Goal: Task Accomplishment & Management: Manage account settings

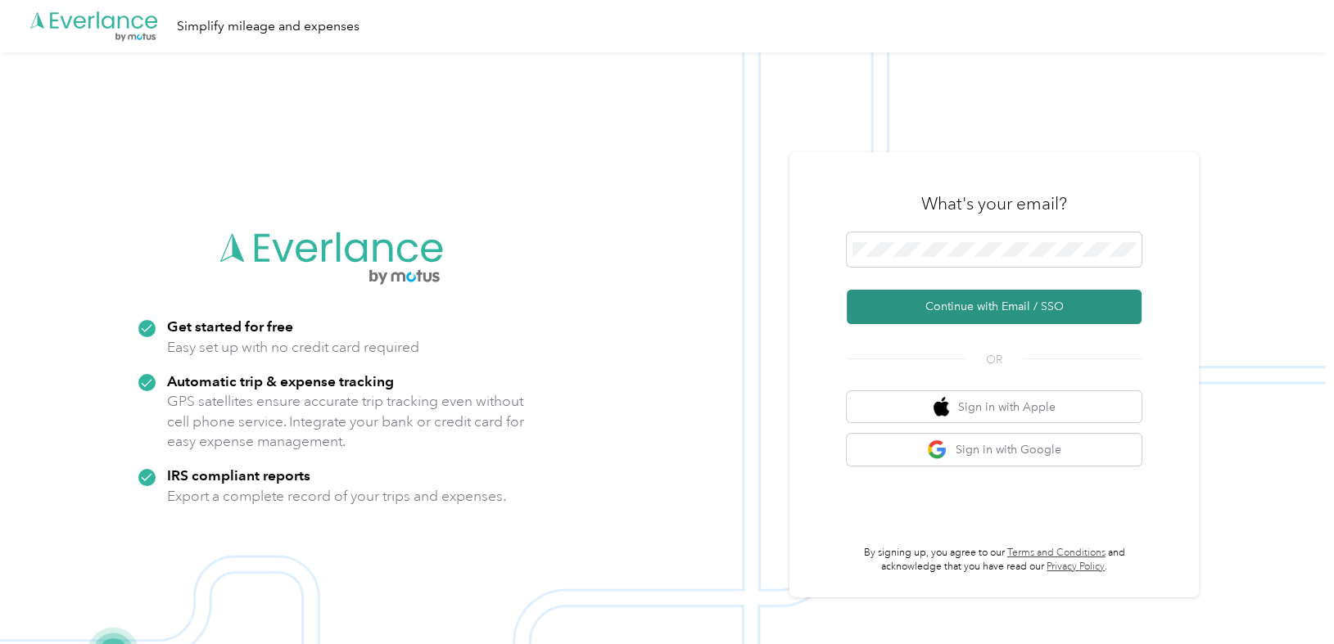
click at [972, 305] on button "Continue with Email / SSO" at bounding box center [994, 307] width 295 height 34
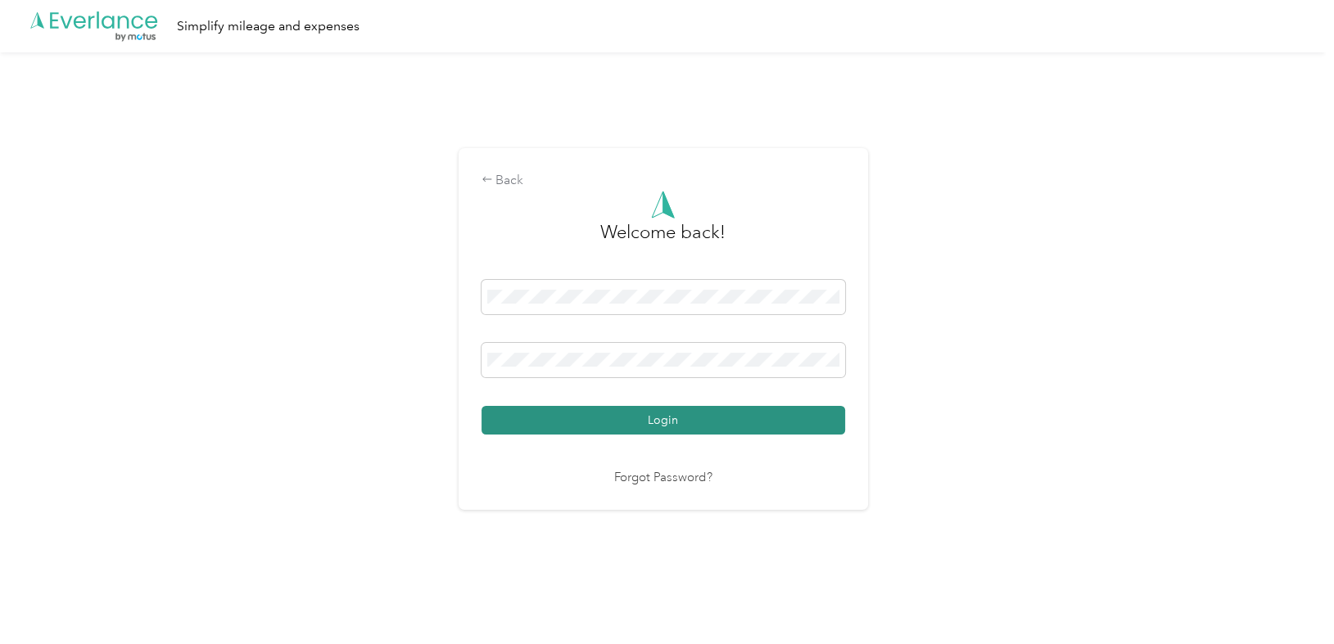
click at [706, 413] on button "Login" at bounding box center [664, 420] width 364 height 29
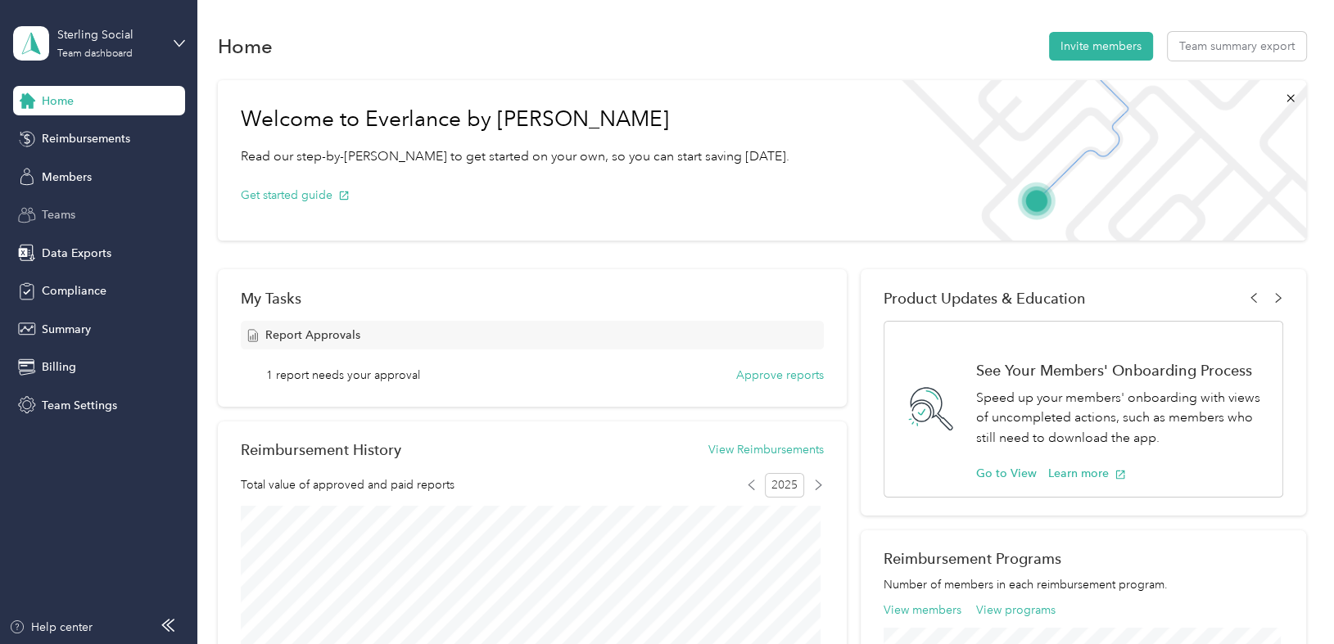
click at [70, 215] on span "Teams" at bounding box center [59, 214] width 34 height 17
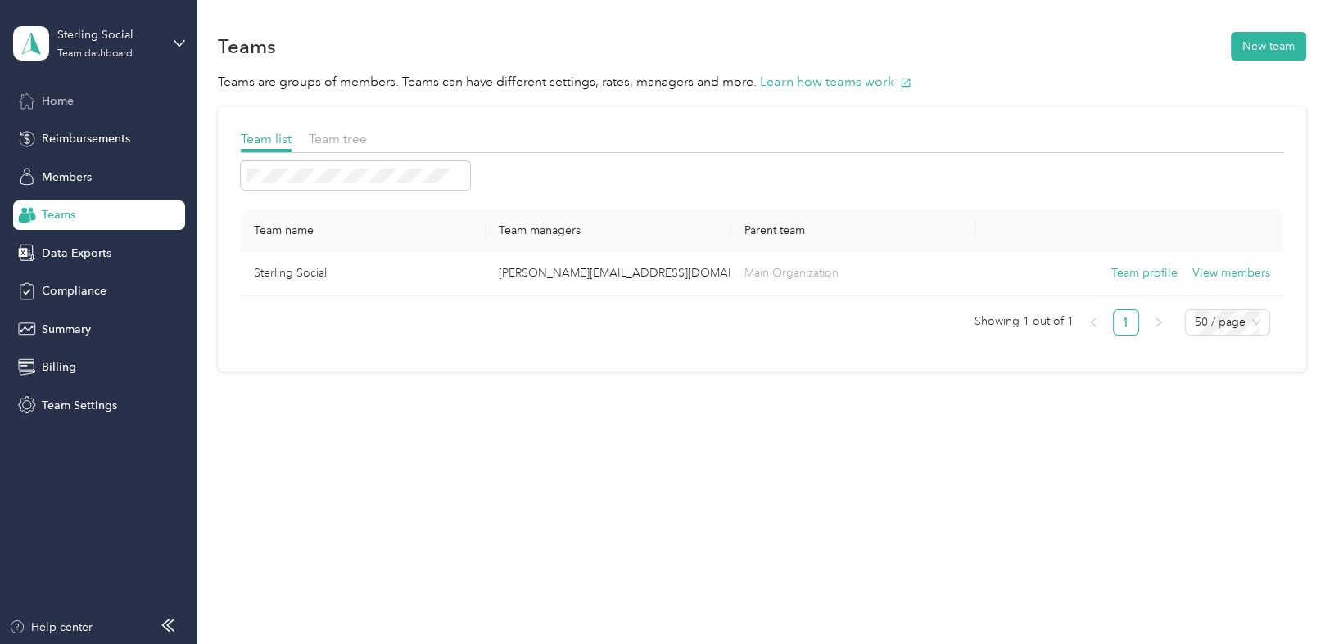
click at [77, 98] on div "Home" at bounding box center [99, 100] width 172 height 29
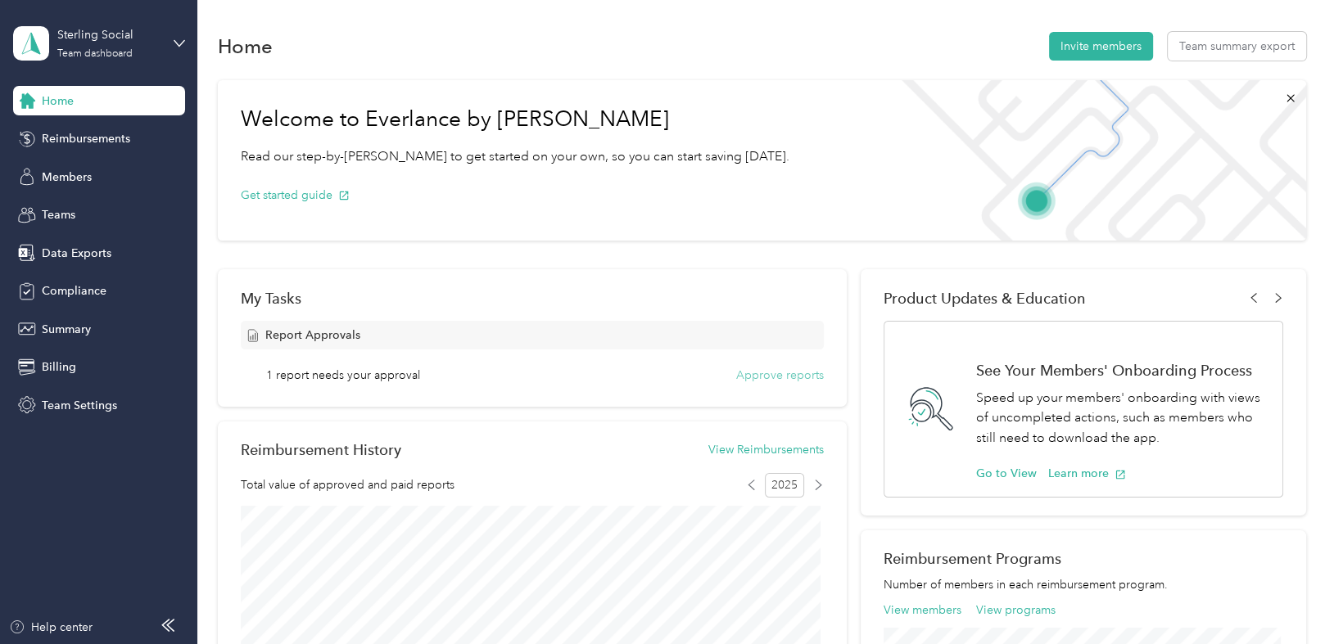
click at [801, 378] on button "Approve reports" at bounding box center [780, 375] width 88 height 17
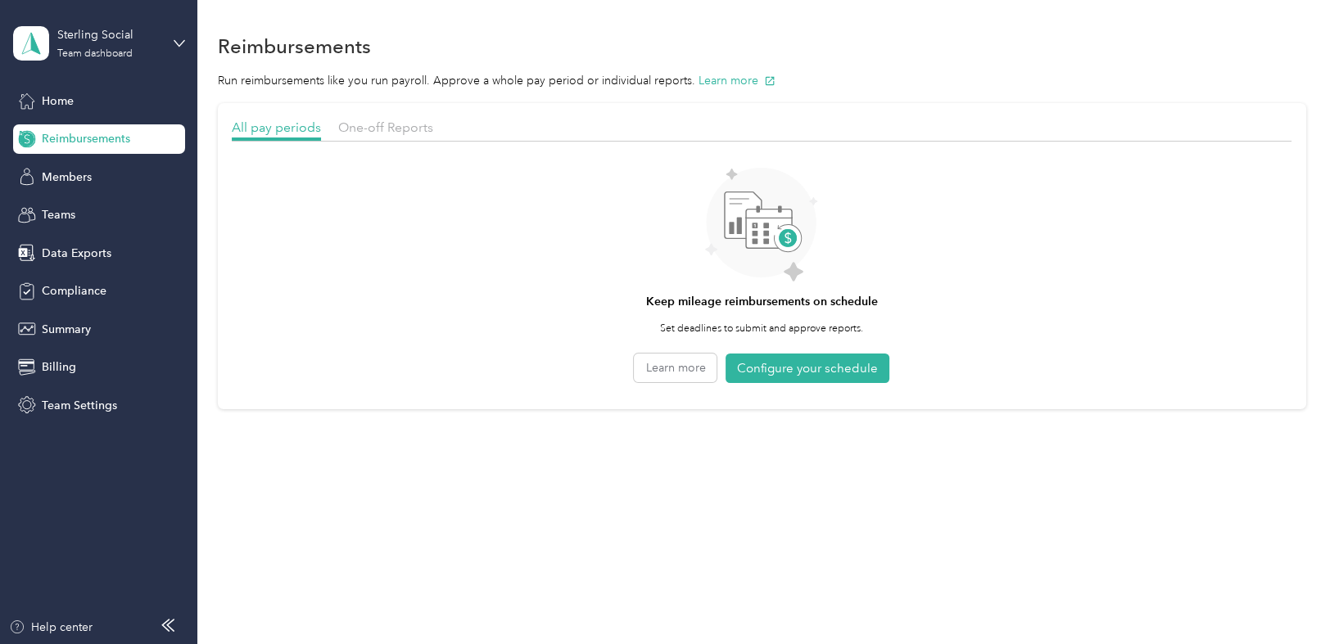
click at [373, 113] on section "All pay periods One-off Reports Keep mileage reimbursements on schedule Set dea…" at bounding box center [762, 256] width 1088 height 306
click at [377, 129] on span "One-off Reports" at bounding box center [385, 128] width 95 height 16
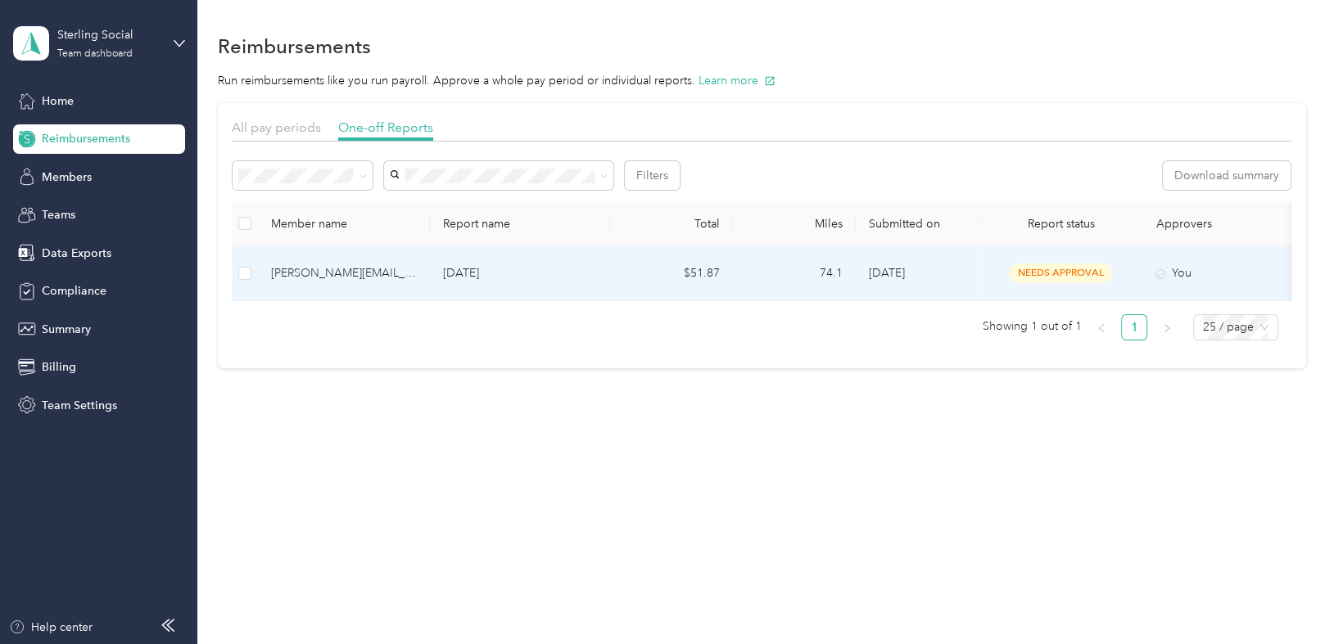
click at [467, 273] on p "[DATE]" at bounding box center [520, 274] width 154 height 18
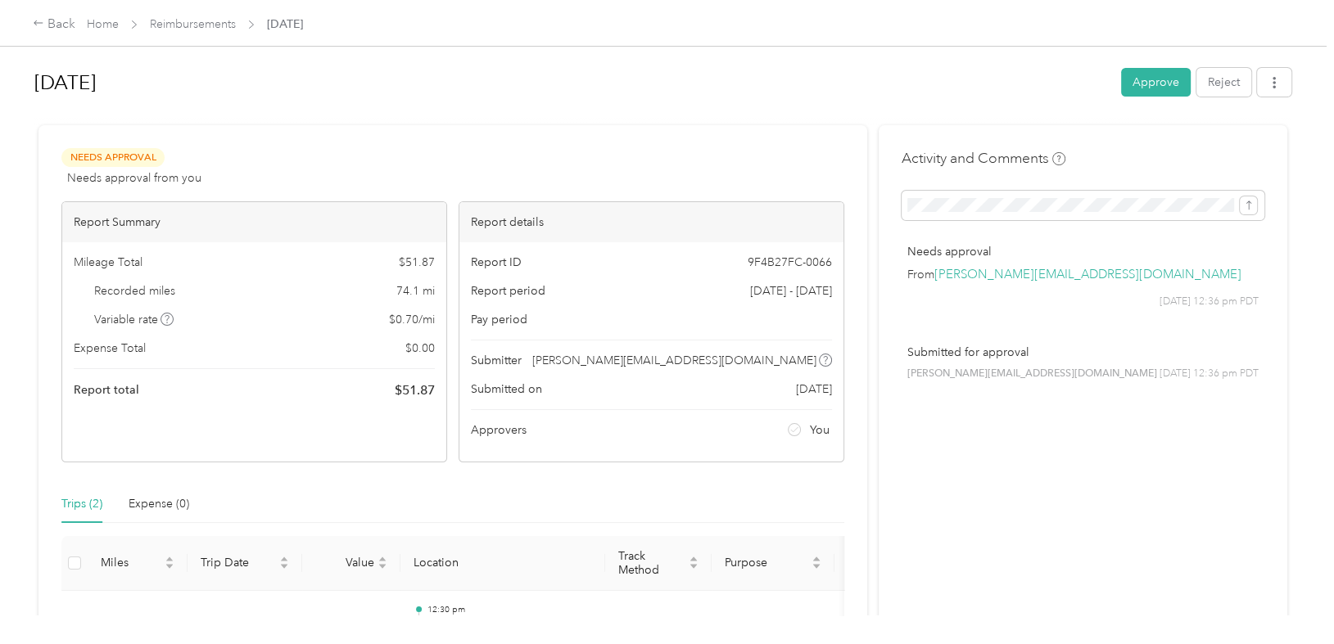
click at [537, 142] on div "Needs Approval Needs approval from you View activity & comments Report Summary …" at bounding box center [452, 465] width 829 height 681
click at [1140, 78] on button "Approve" at bounding box center [1156, 82] width 70 height 29
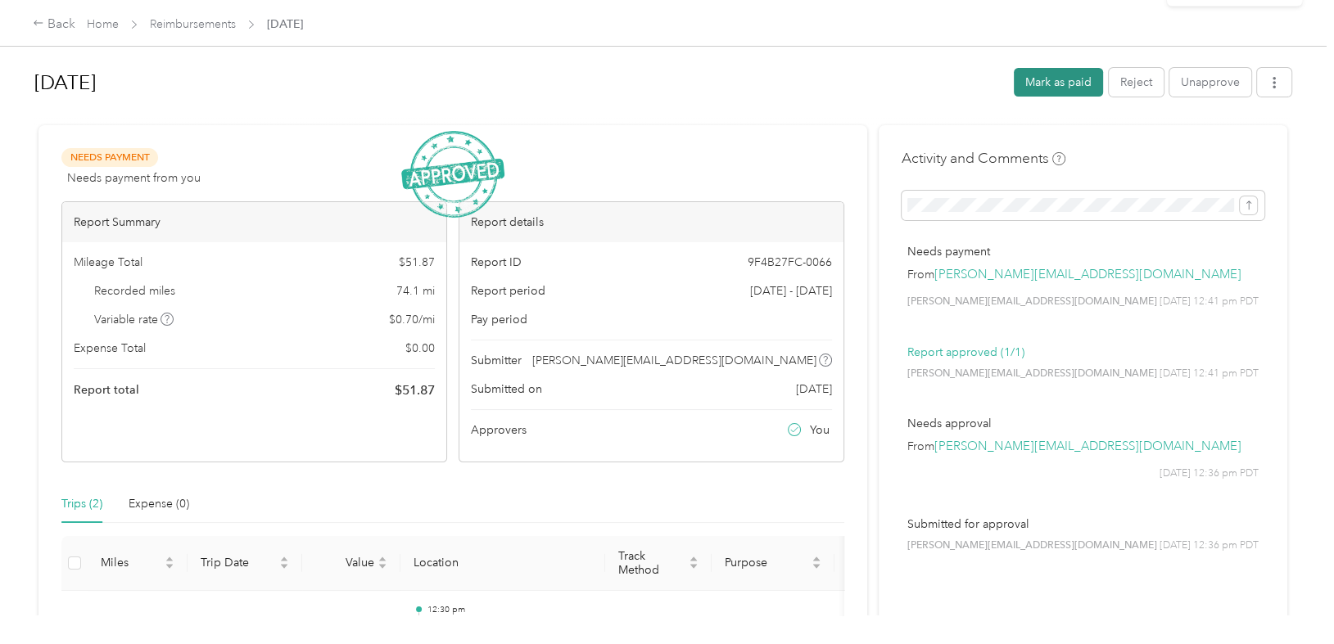
click at [1061, 79] on button "Mark as paid" at bounding box center [1058, 82] width 89 height 29
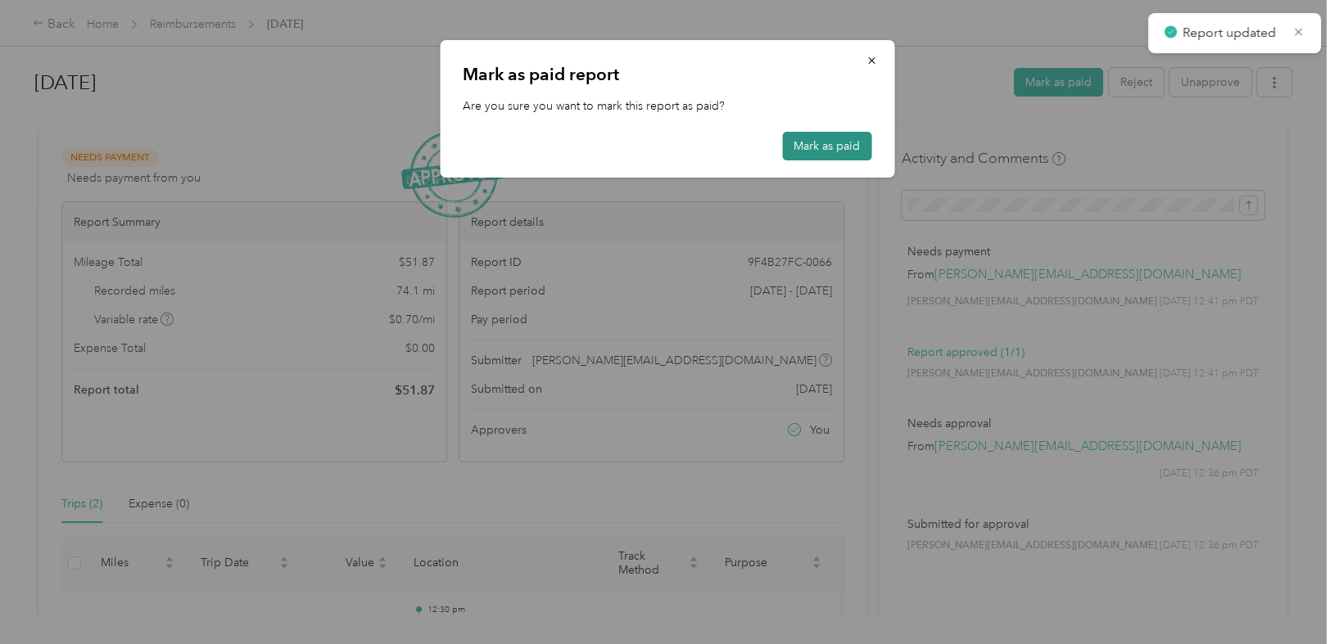
click at [834, 146] on button "Mark as paid" at bounding box center [826, 146] width 89 height 29
